Goal: Complete application form

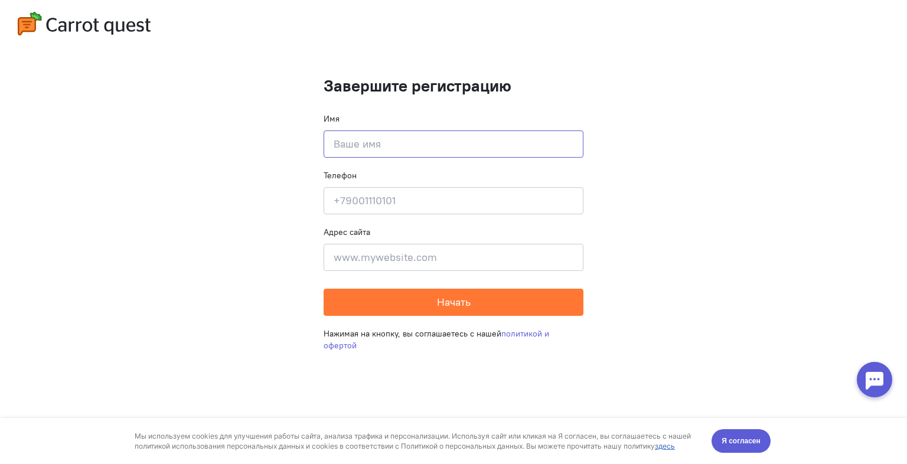
click at [401, 145] on input at bounding box center [454, 144] width 260 height 27
type input "[PERSON_NAME]"
click at [371, 198] on input at bounding box center [454, 200] width 260 height 27
type input "89999733760"
click at [353, 263] on input at bounding box center [454, 257] width 260 height 27
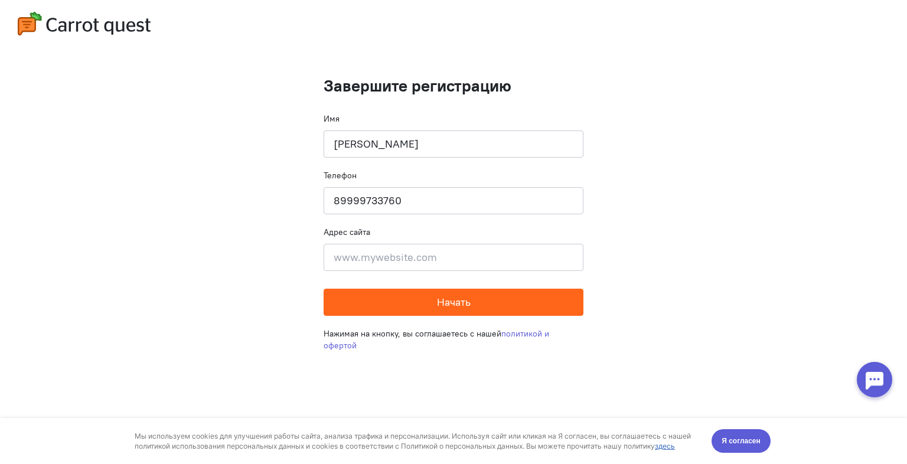
click at [394, 310] on button "Начать" at bounding box center [454, 302] width 260 height 27
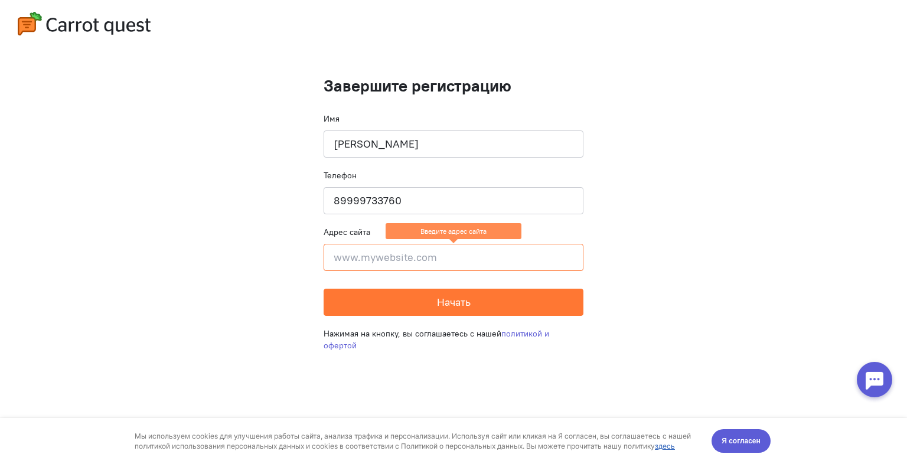
click at [432, 256] on input at bounding box center [454, 257] width 260 height 27
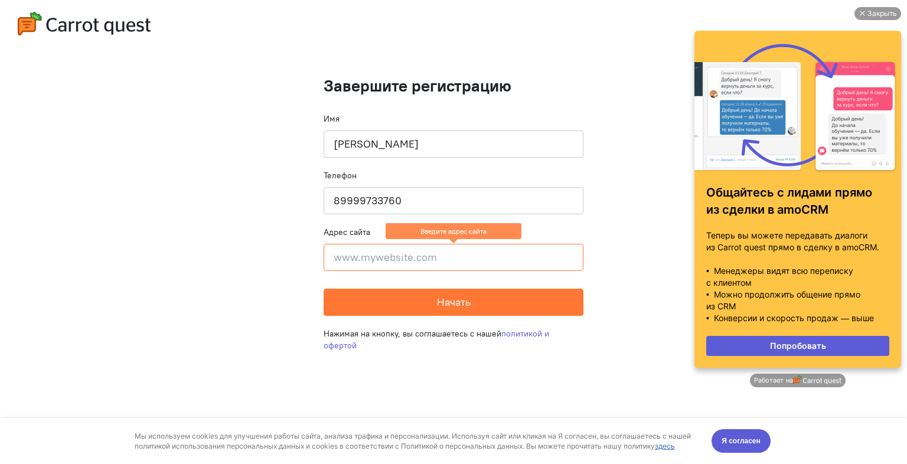
click at [354, 256] on input at bounding box center [454, 257] width 260 height 27
paste input "[URL][DOMAIN_NAME]"
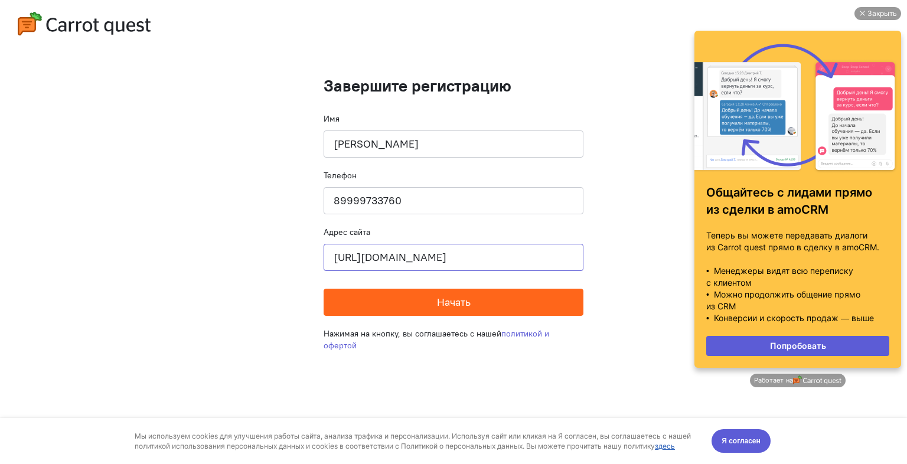
type input "[URL][DOMAIN_NAME]"
click at [395, 304] on button "Начать" at bounding box center [454, 302] width 260 height 27
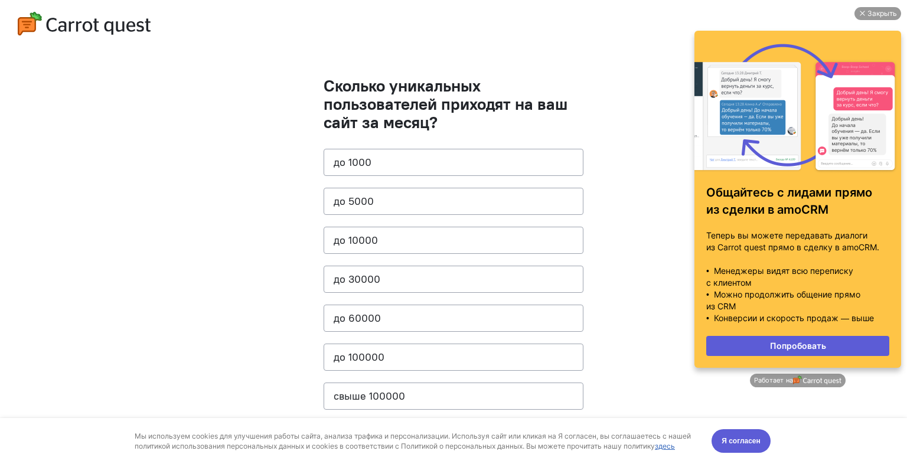
click at [635, 201] on cq-questions "Сколько уникальных пользователей приходят на ваш сайт за месяц? до [DATE] до 50…" at bounding box center [453, 237] width 907 height 475
click at [387, 279] on button "до 30000" at bounding box center [454, 279] width 260 height 27
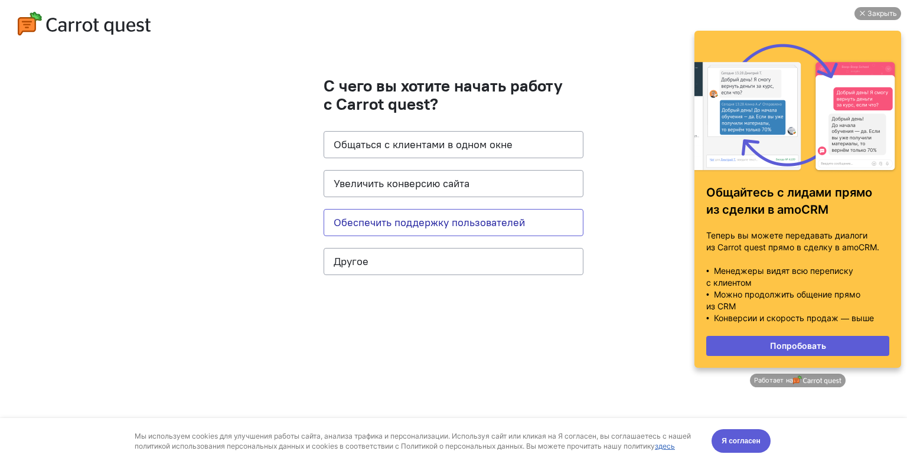
click at [454, 230] on button "Обеспечить поддержку пользователей" at bounding box center [454, 222] width 260 height 27
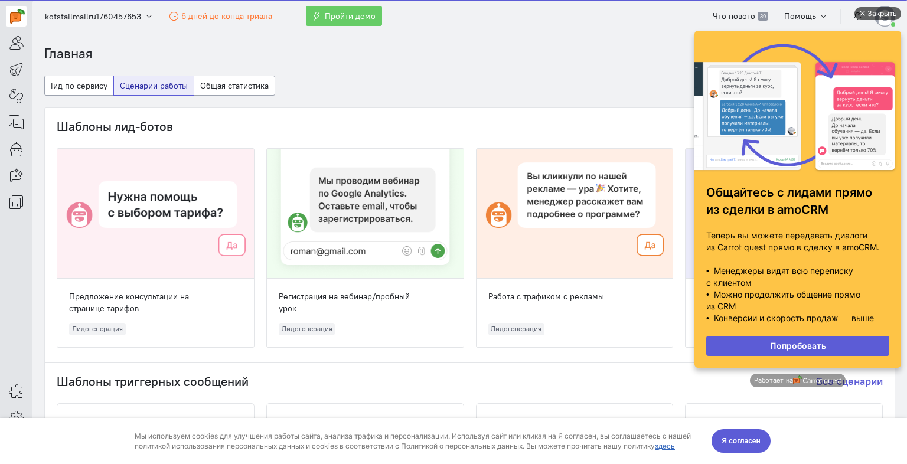
click at [866, 15] on div "Закрыть" at bounding box center [878, 13] width 47 height 13
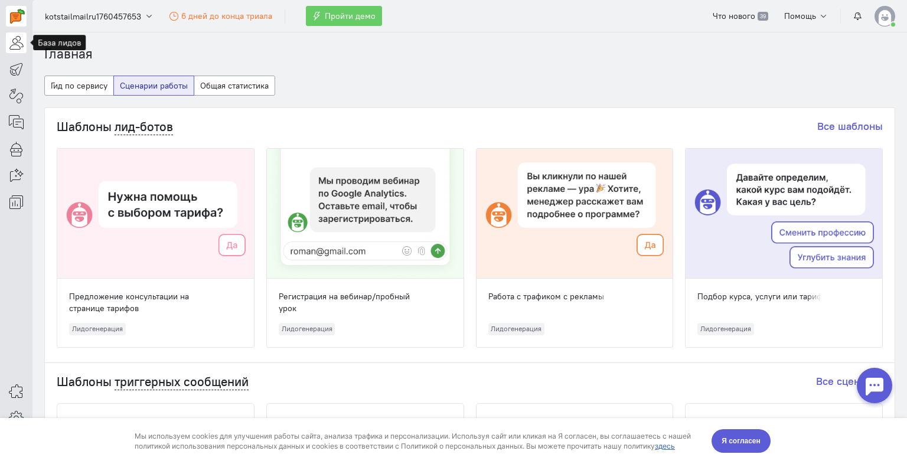
click at [18, 45] on icon at bounding box center [16, 42] width 15 height 14
